Goal: Information Seeking & Learning: Learn about a topic

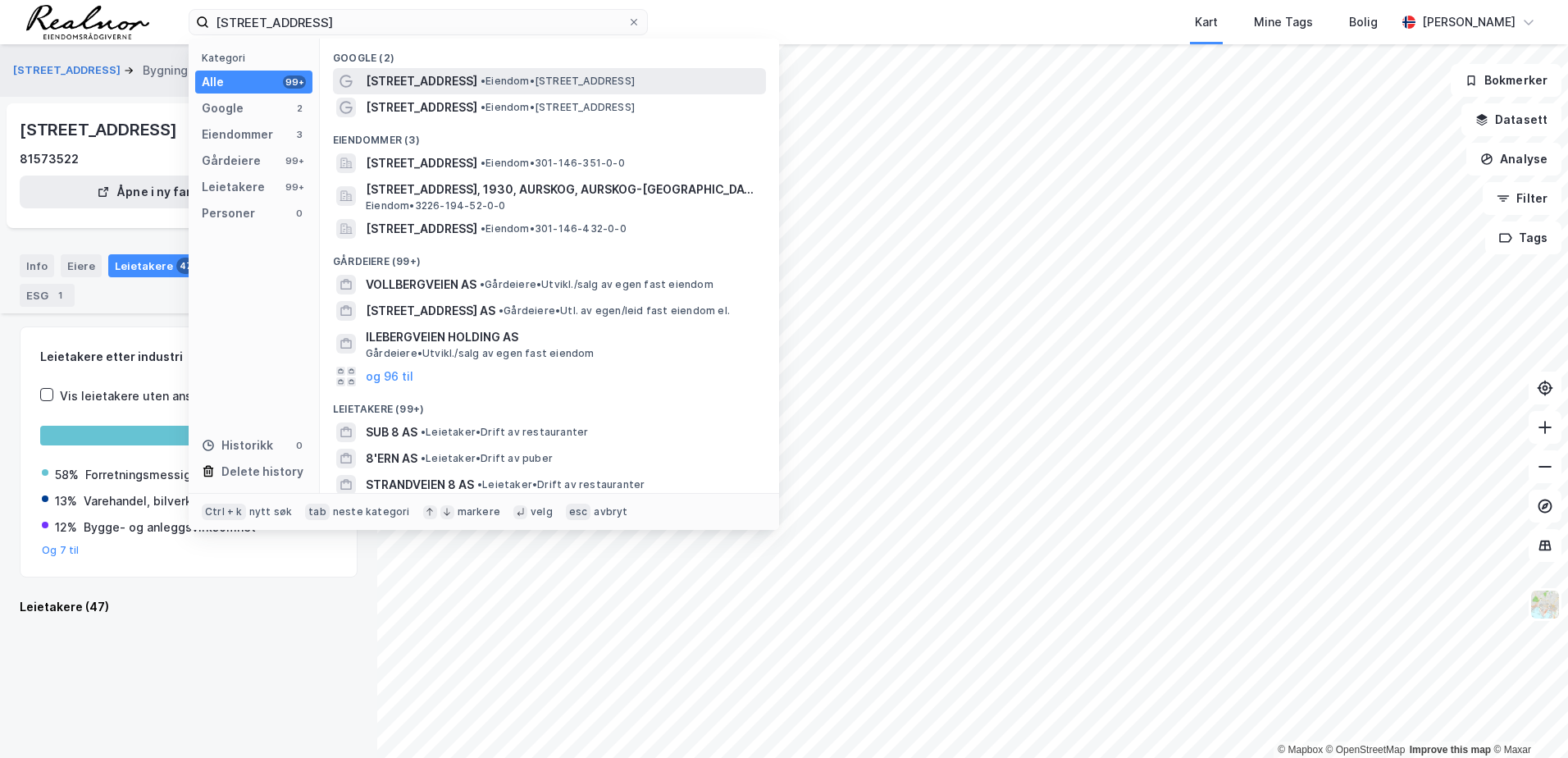
scroll to position [984, 0]
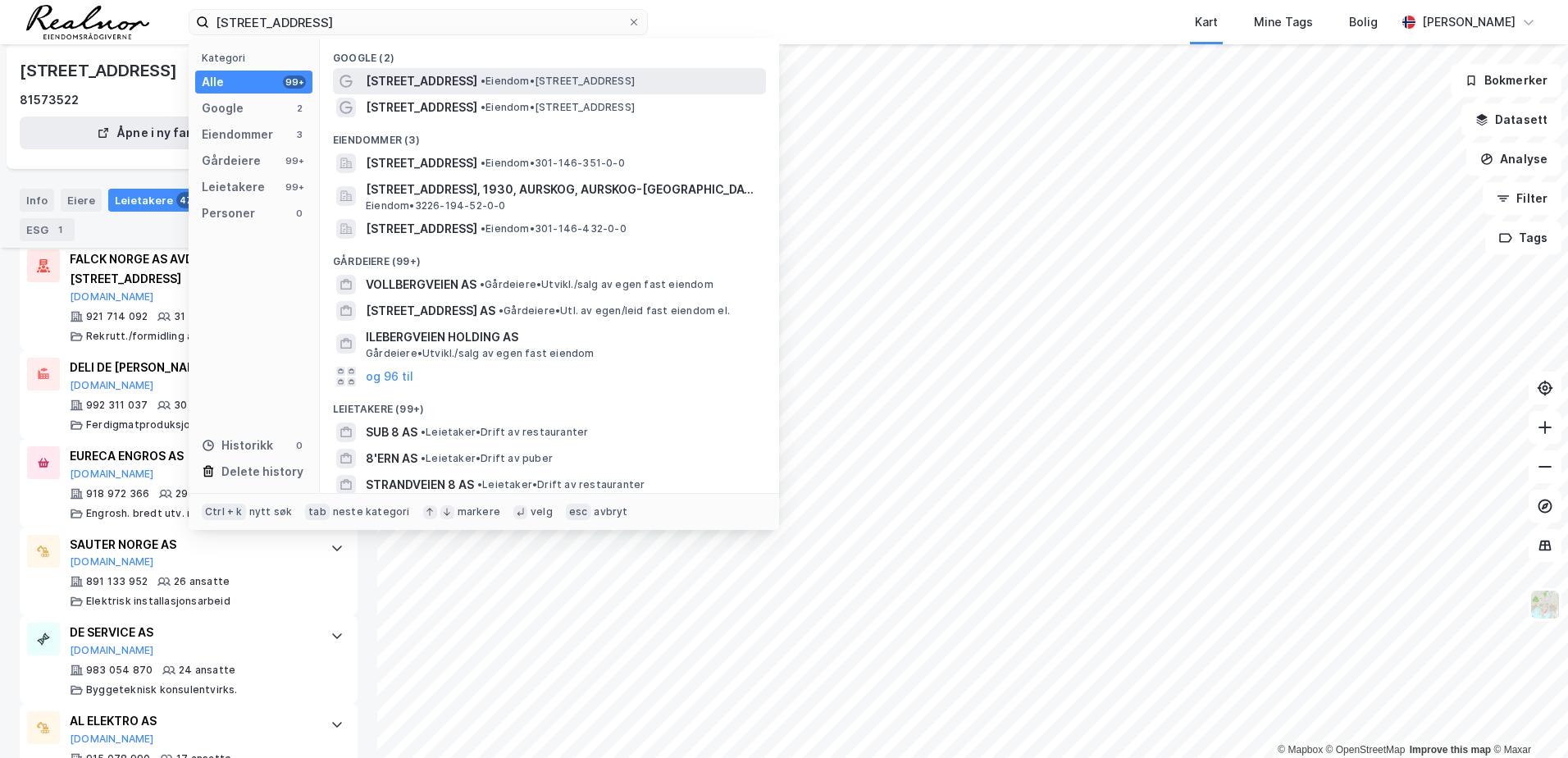
click at [538, 76] on span "• Eiendom • [STREET_ADDRESS]" at bounding box center [558, 81] width 154 height 13
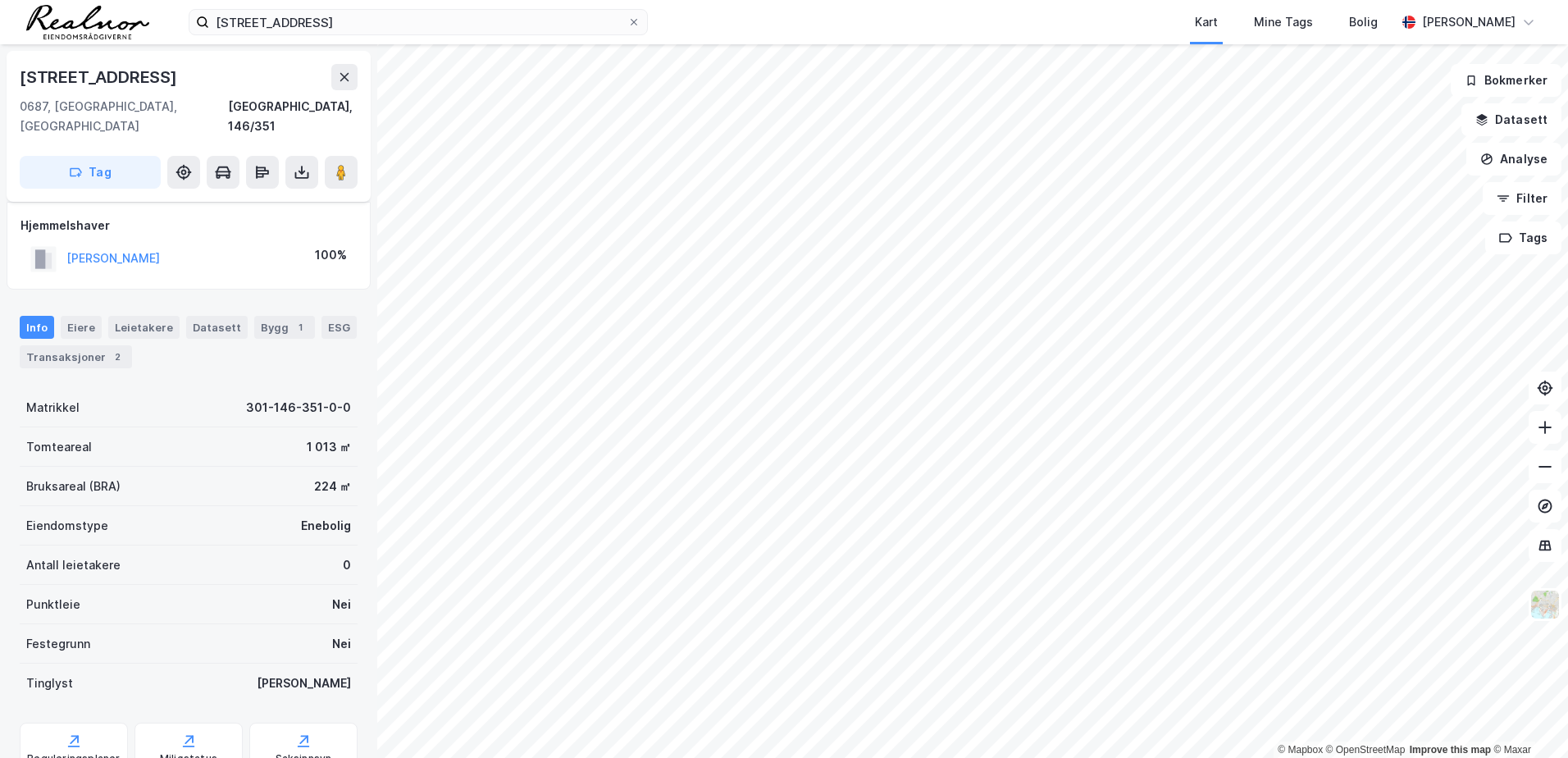
scroll to position [51, 0]
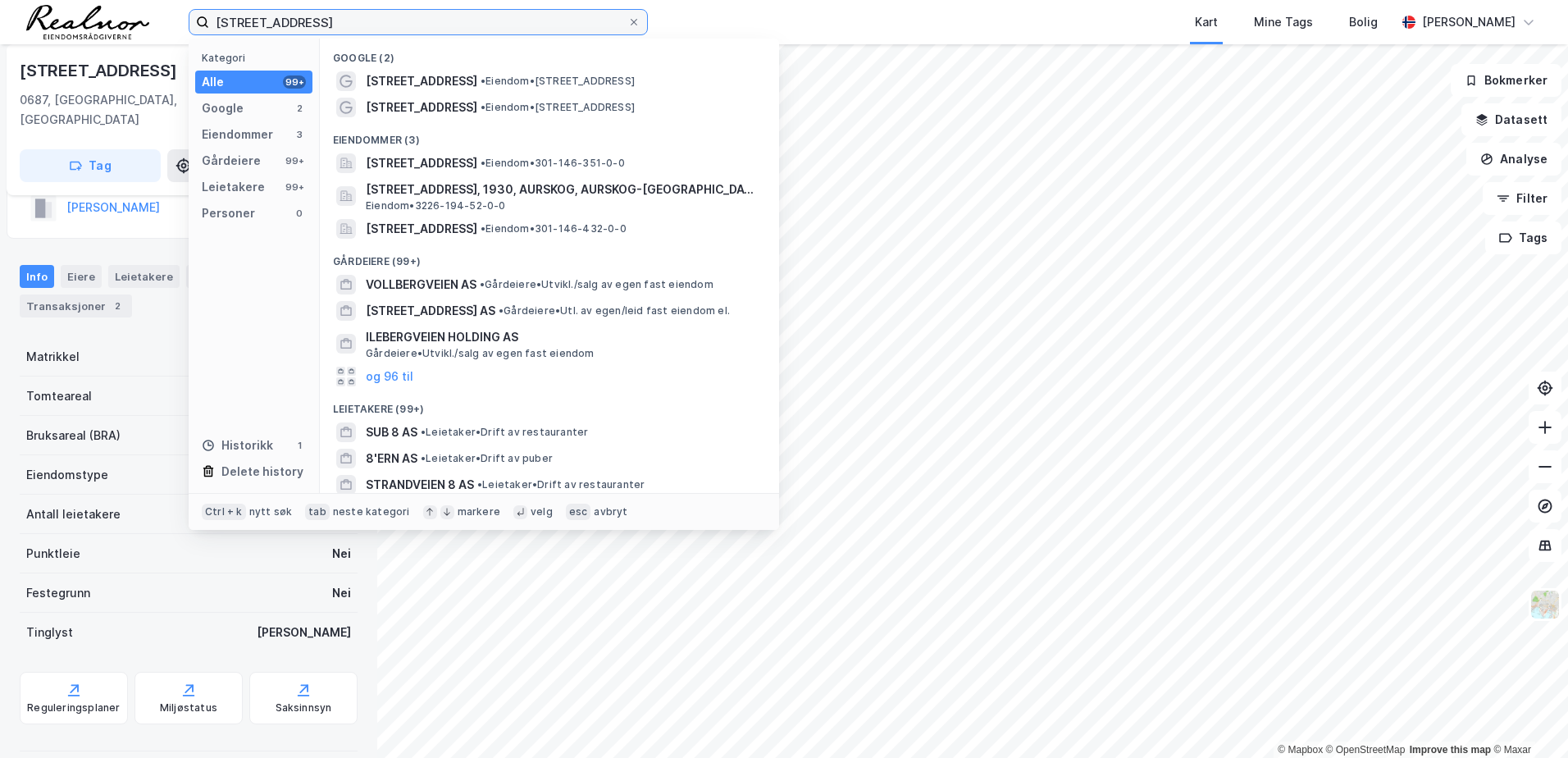
click at [325, 24] on input "[STREET_ADDRESS]" at bounding box center [418, 22] width 418 height 24
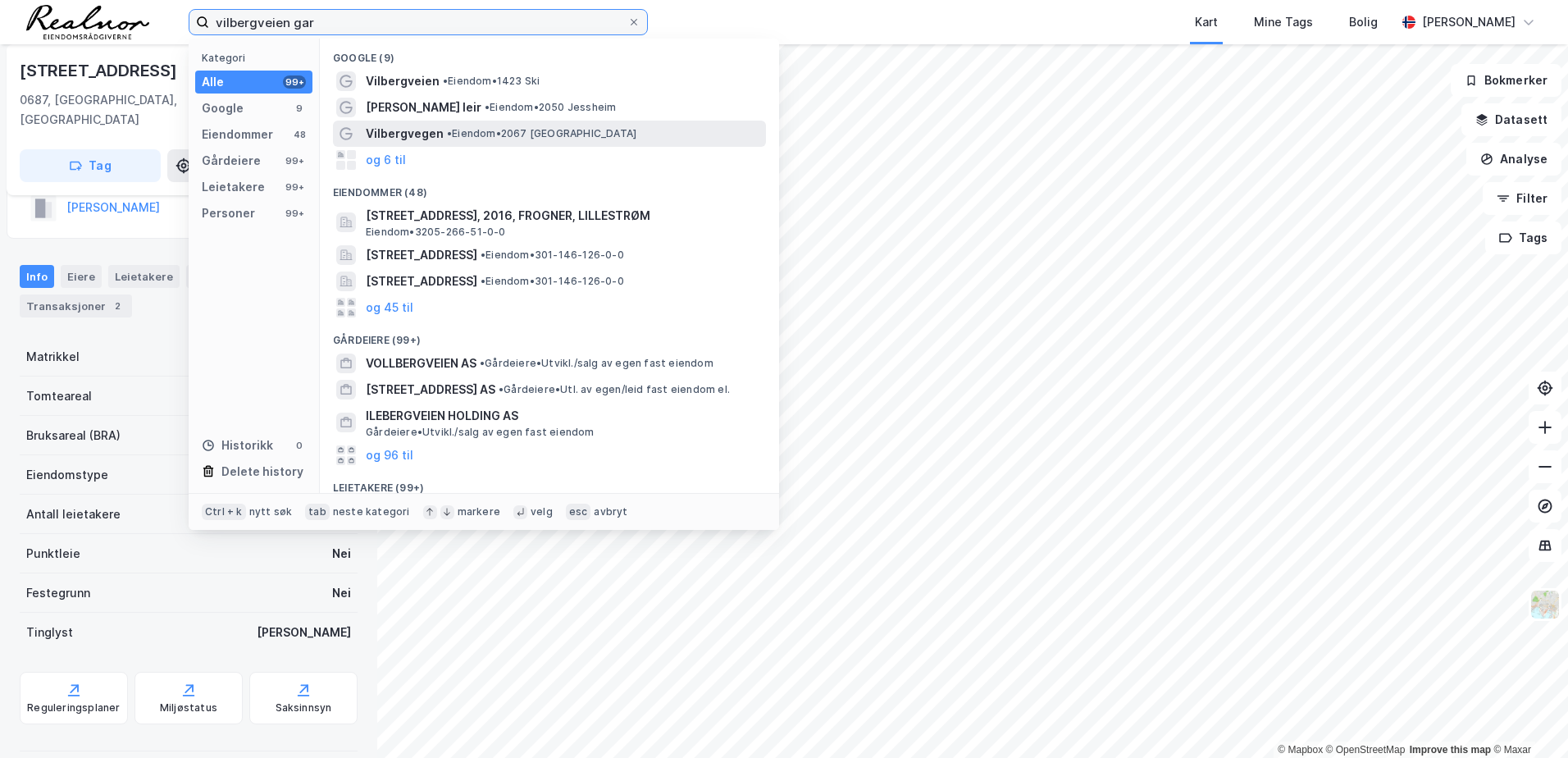
type input "vilbergveien gar"
click at [455, 133] on span "• Eiendom • 2067 [GEOGRAPHIC_DATA]" at bounding box center [542, 134] width 189 height 13
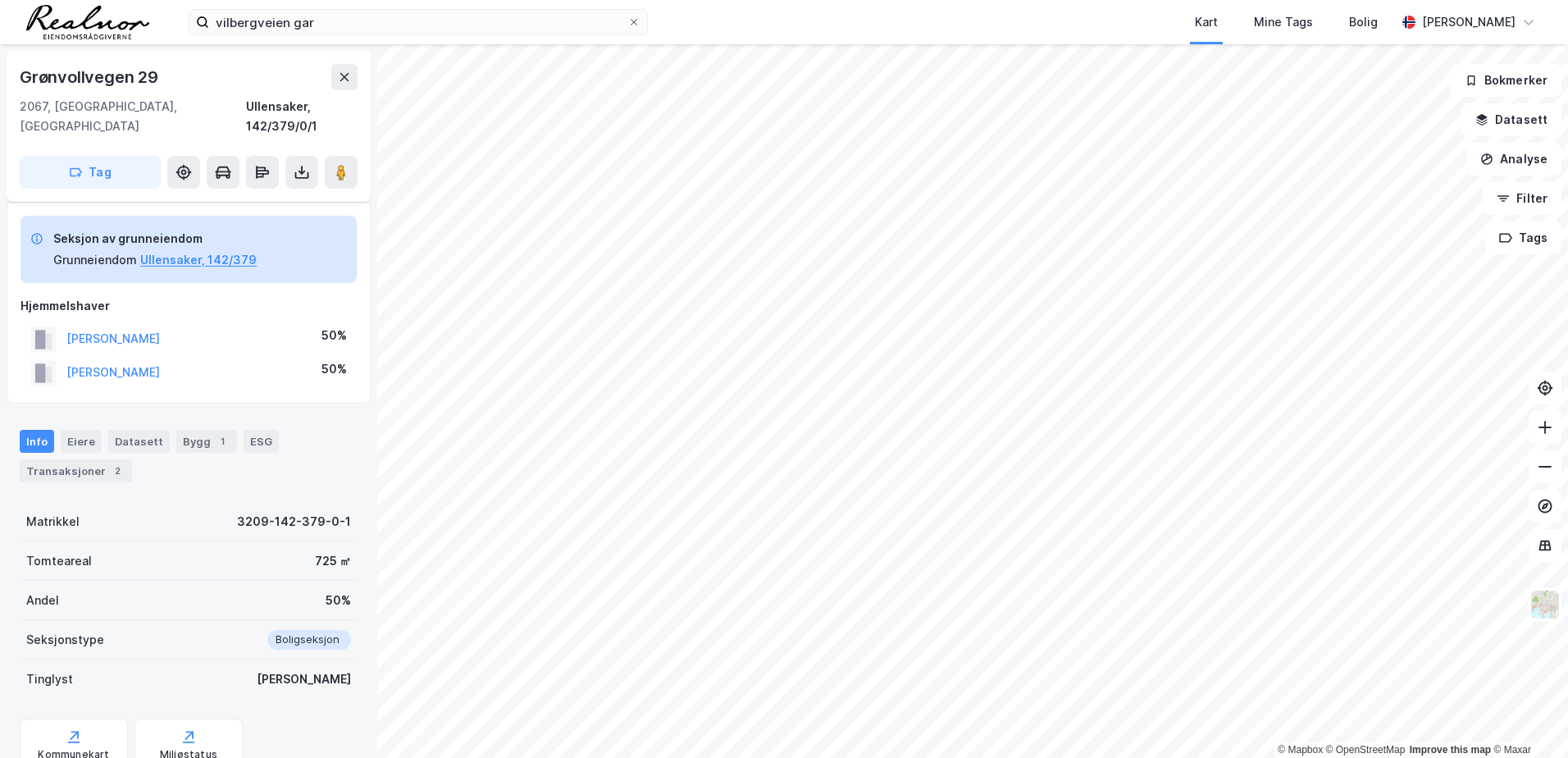
scroll to position [51, 0]
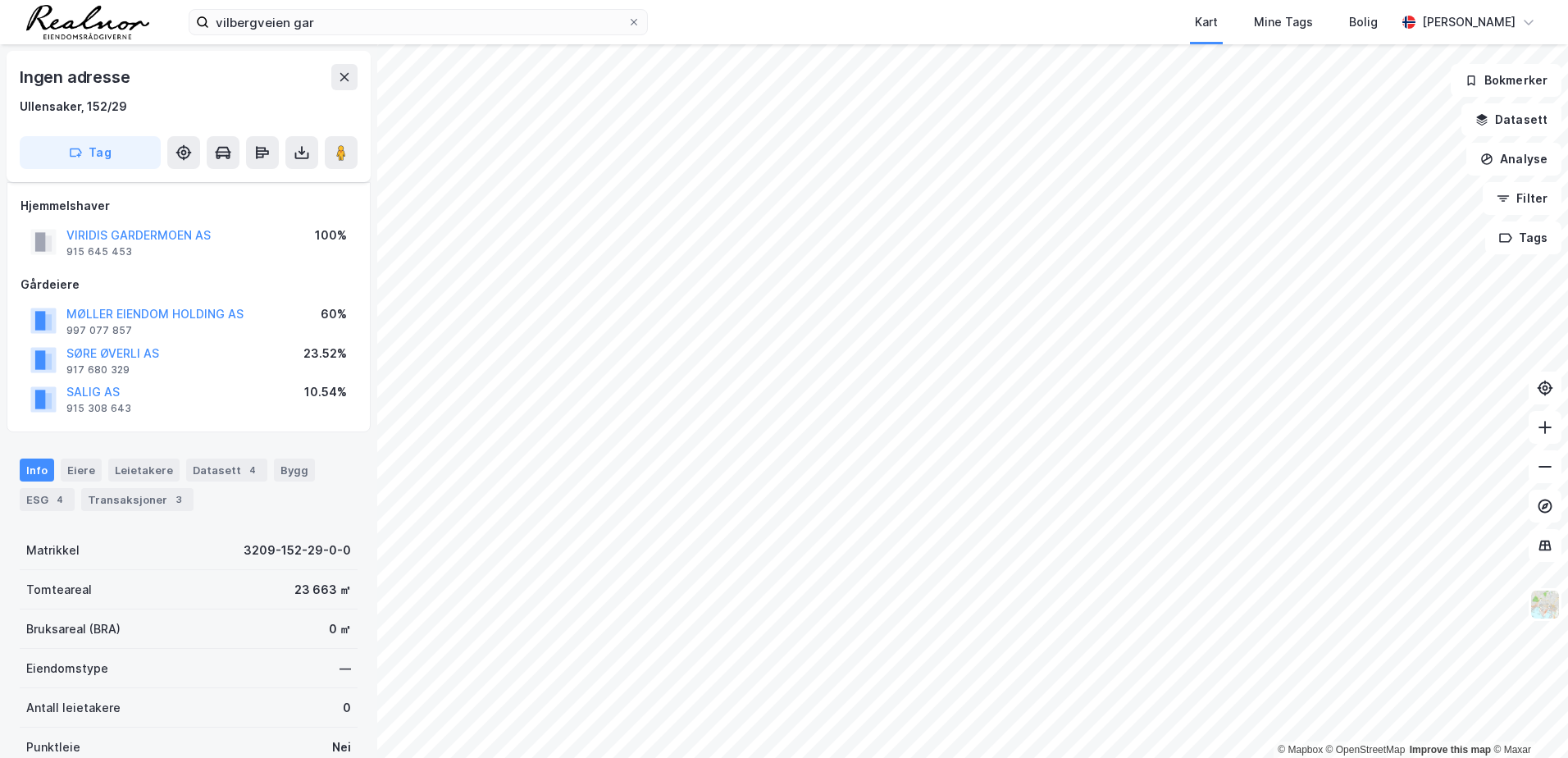
scroll to position [51, 0]
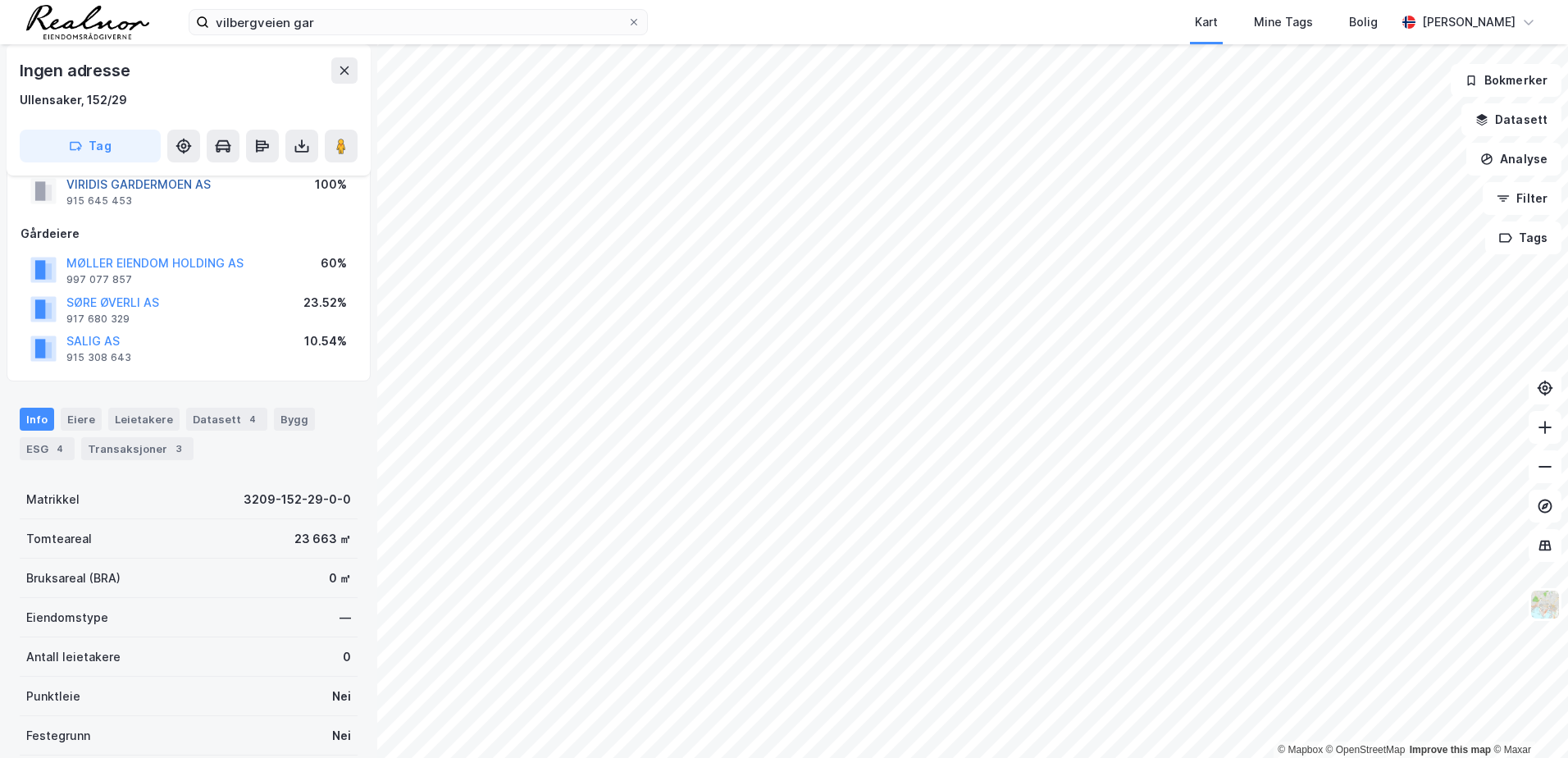
click at [0, 0] on button "VIRIDIS GARDERMOEN AS" at bounding box center [0, 0] width 0 height 0
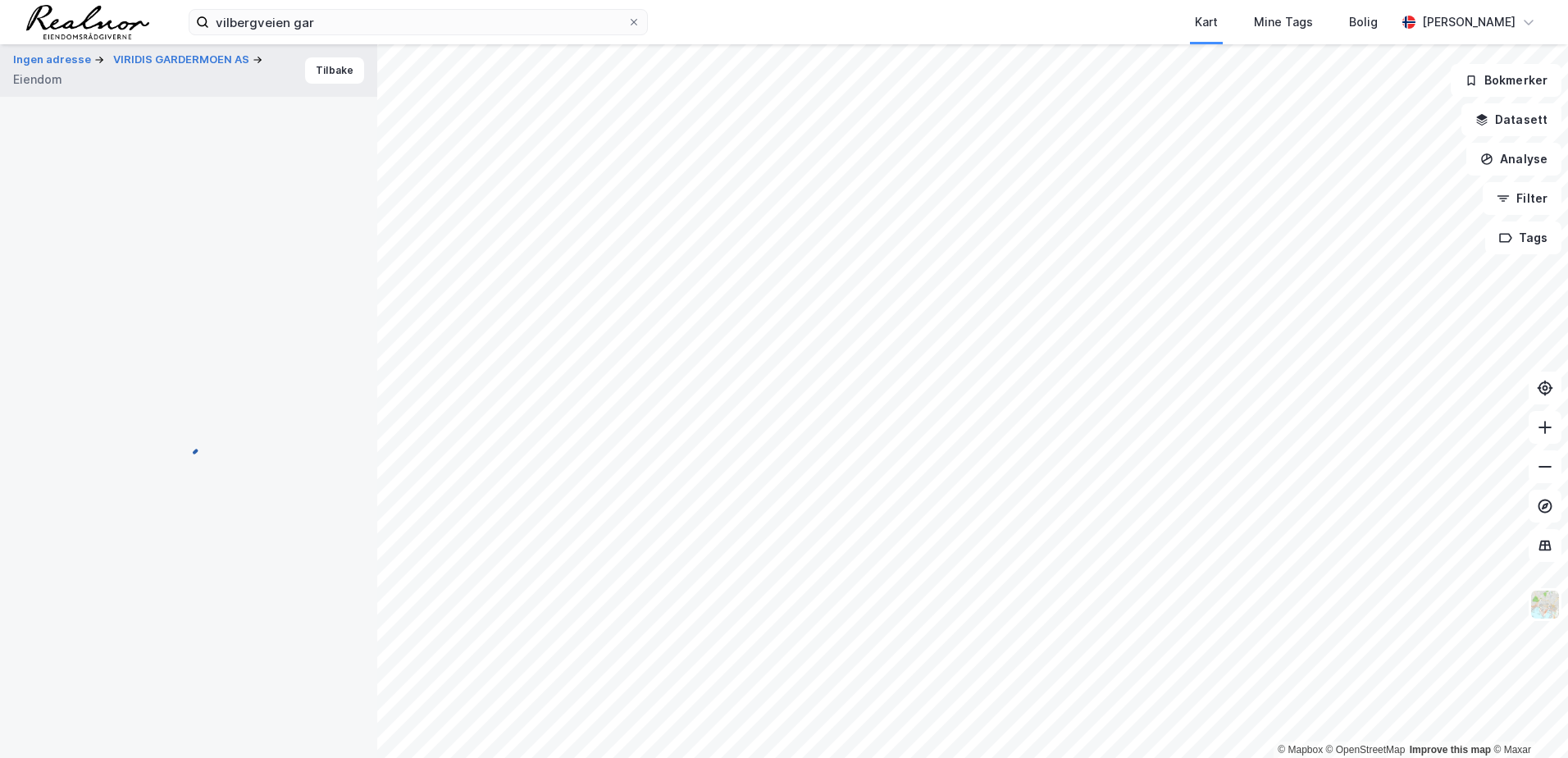
scroll to position [51, 0]
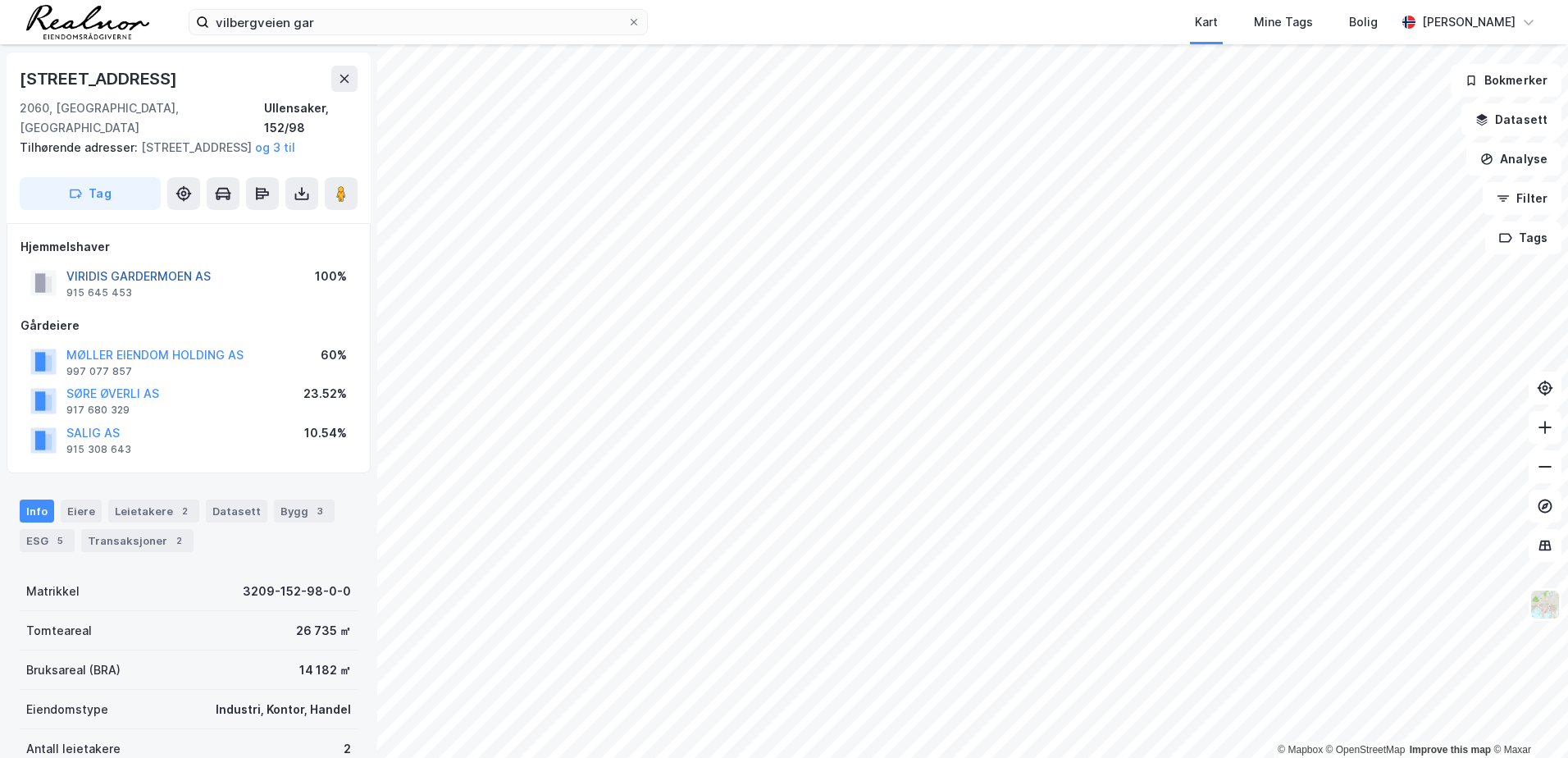
click at [0, 0] on button "VIRIDIS GARDERMOEN AS" at bounding box center [0, 0] width 0 height 0
